Goal: Navigation & Orientation: Find specific page/section

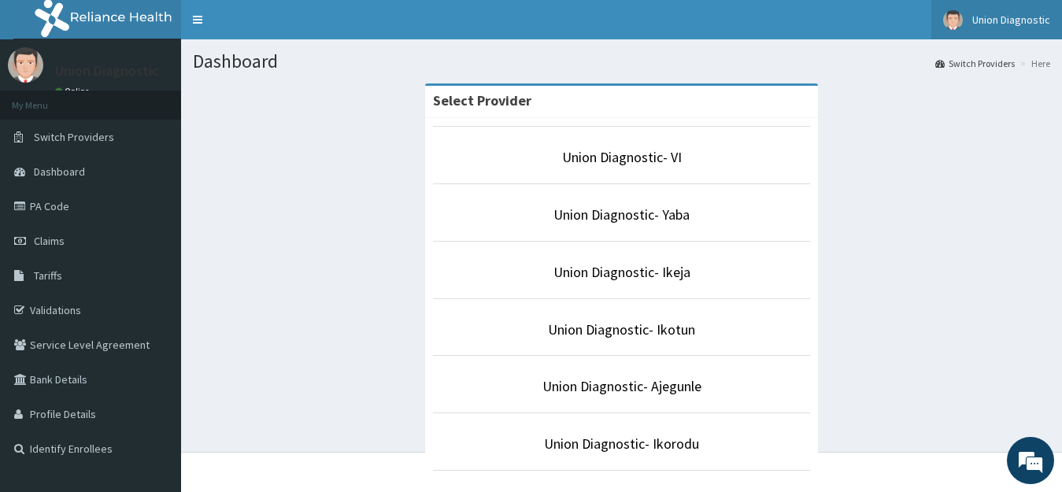
click at [1007, 20] on span "Union Diagnostic" at bounding box center [1011, 20] width 78 height 14
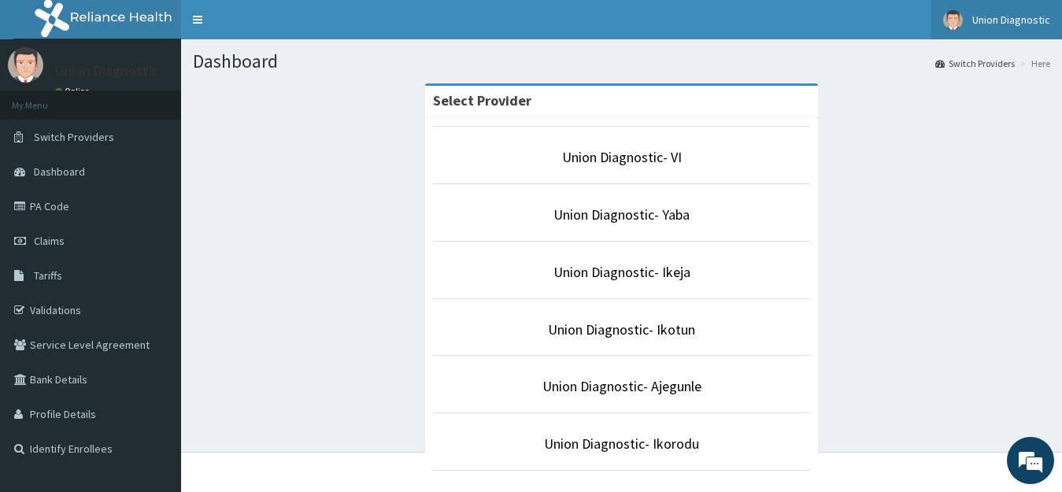
click at [991, 16] on span "Union Diagnostic" at bounding box center [1011, 20] width 78 height 14
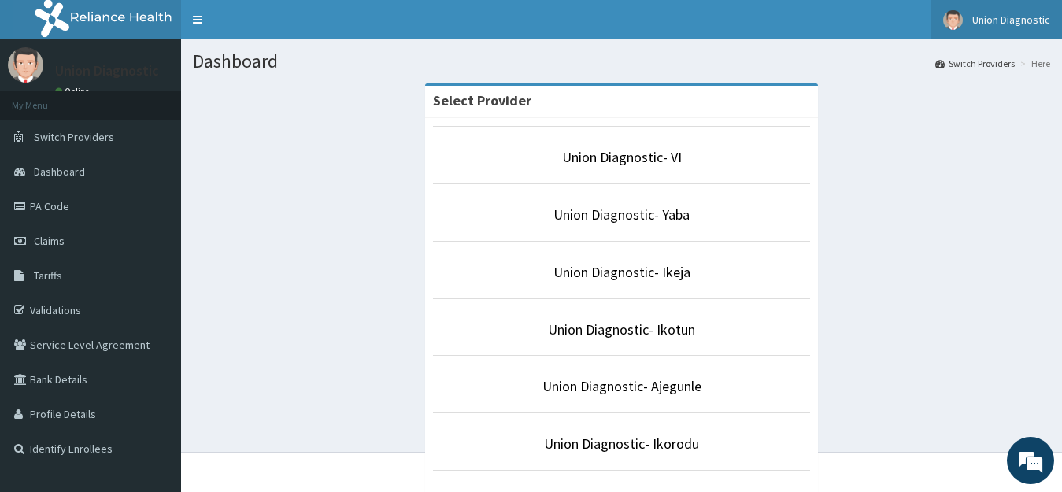
click at [1002, 23] on span "Union Diagnostic" at bounding box center [1011, 20] width 78 height 14
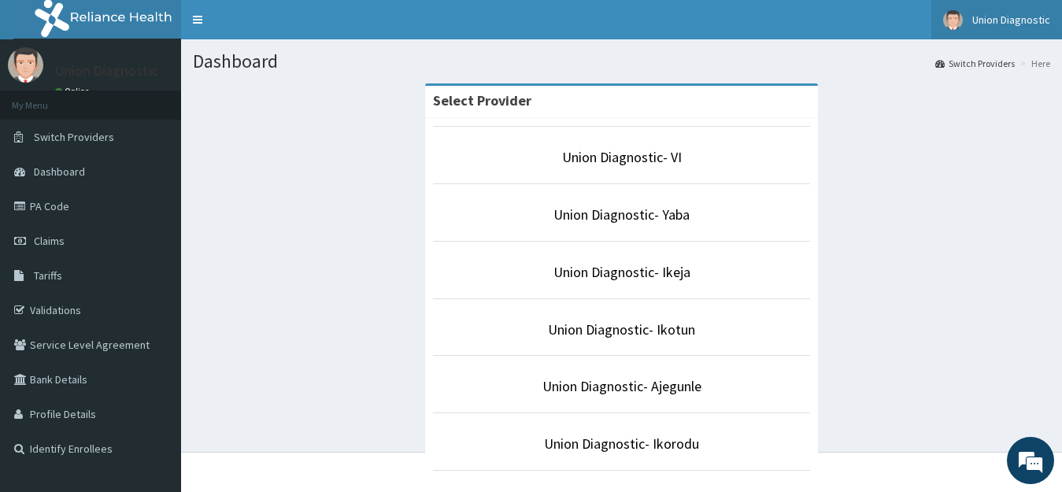
click at [1027, 19] on span "Union Diagnostic" at bounding box center [1011, 20] width 78 height 14
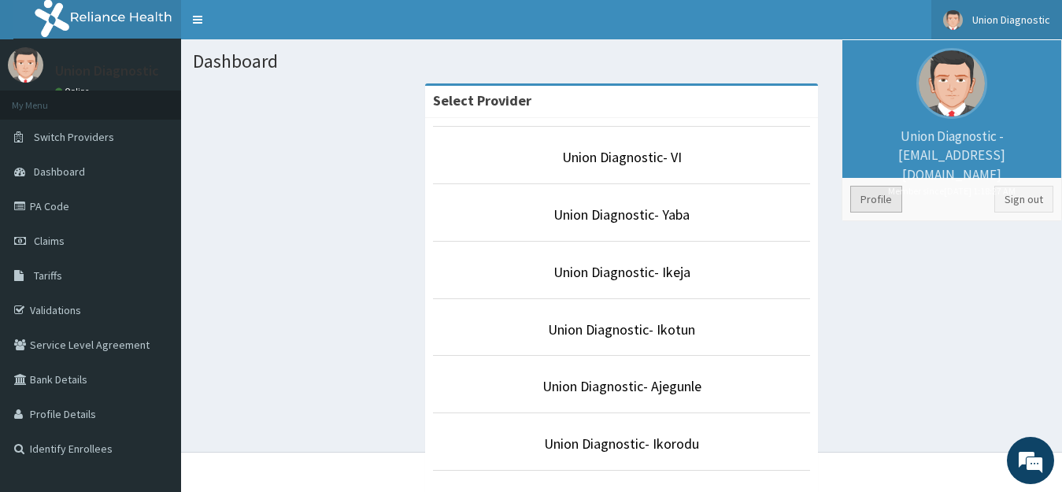
click at [881, 196] on link "Profile" at bounding box center [876, 199] width 52 height 27
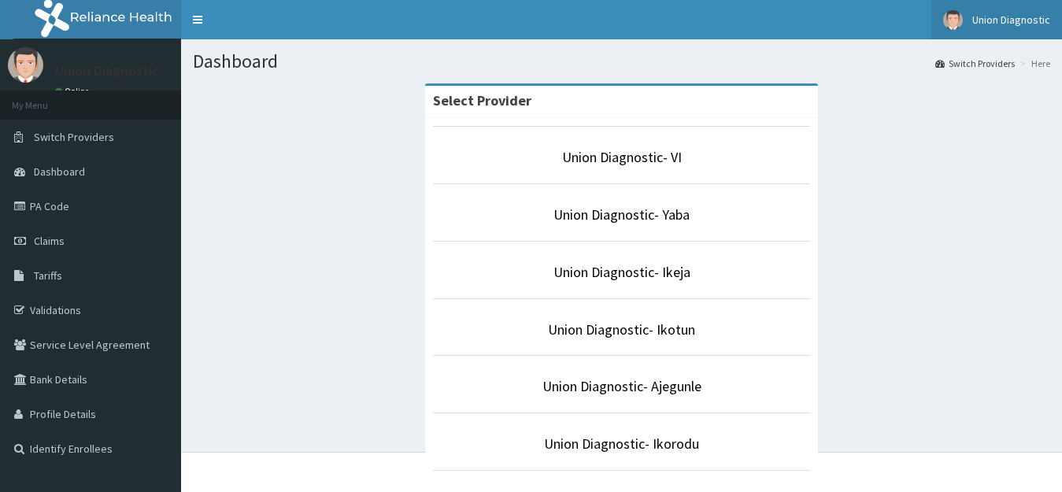
click at [1015, 12] on link "Union Diagnostic" at bounding box center [996, 19] width 131 height 39
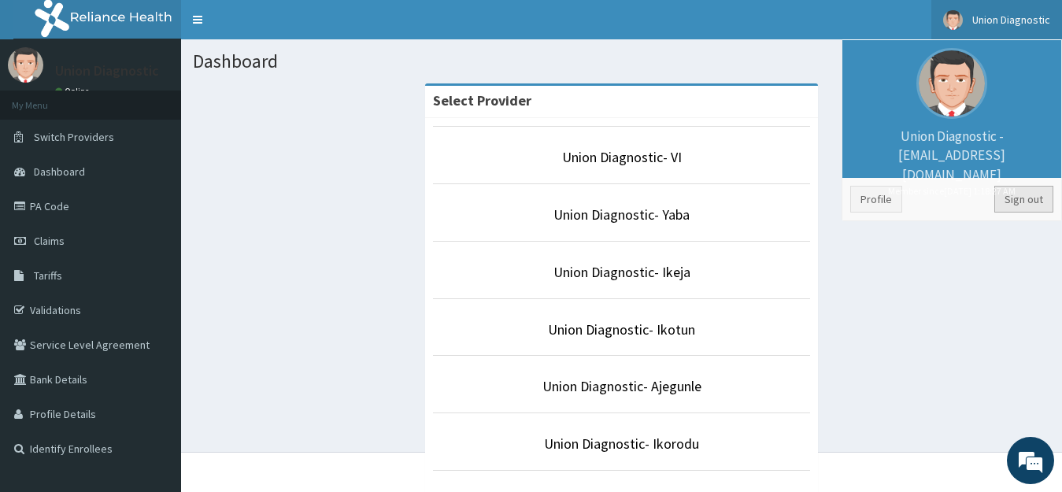
click at [1026, 198] on link "Sign out" at bounding box center [1023, 199] width 59 height 27
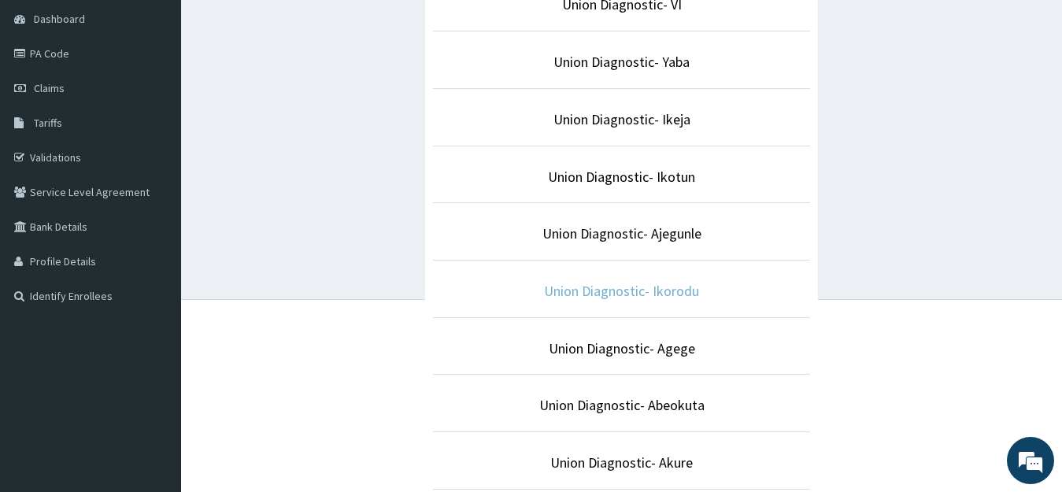
scroll to position [157, 0]
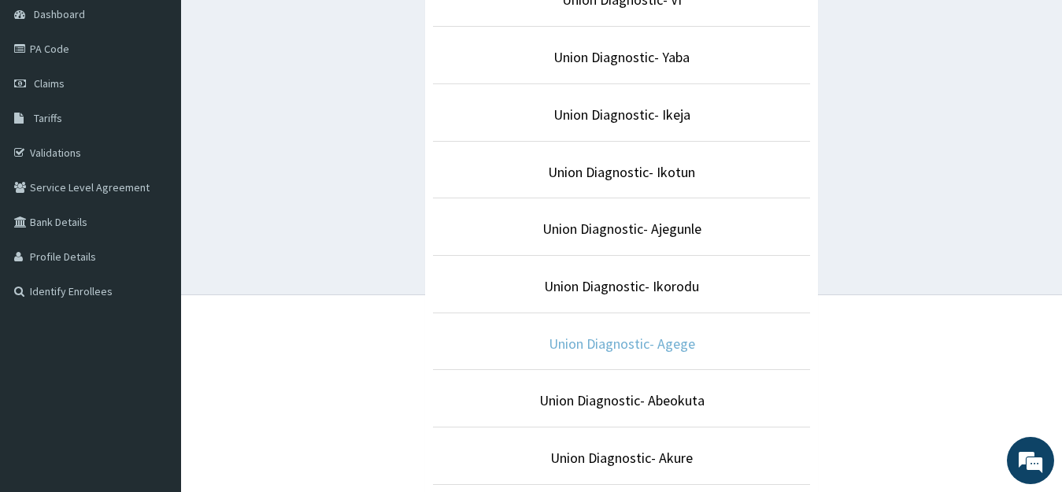
click at [642, 342] on link "Union Diagnostic- Agege" at bounding box center [621, 343] width 146 height 18
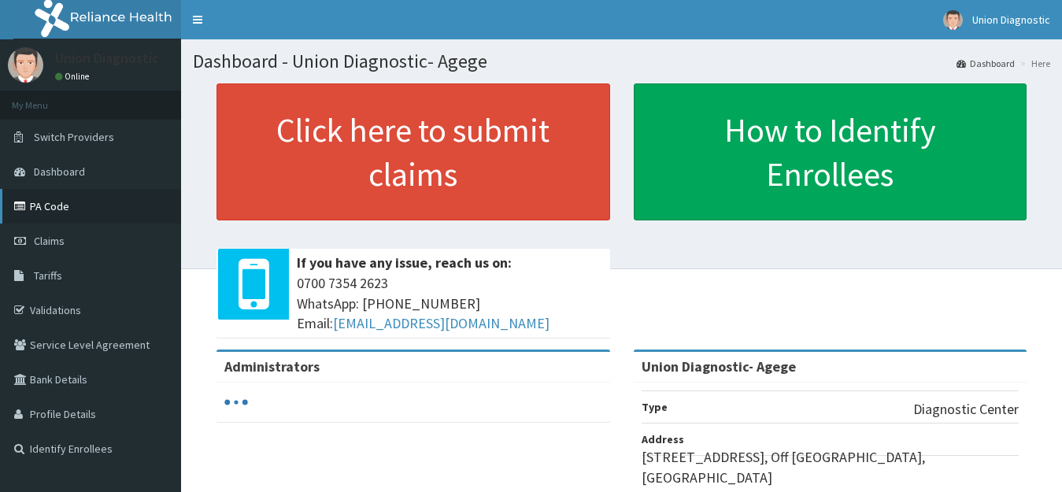
click at [50, 206] on link "PA Code" at bounding box center [90, 206] width 181 height 35
